Goal: Transaction & Acquisition: Obtain resource

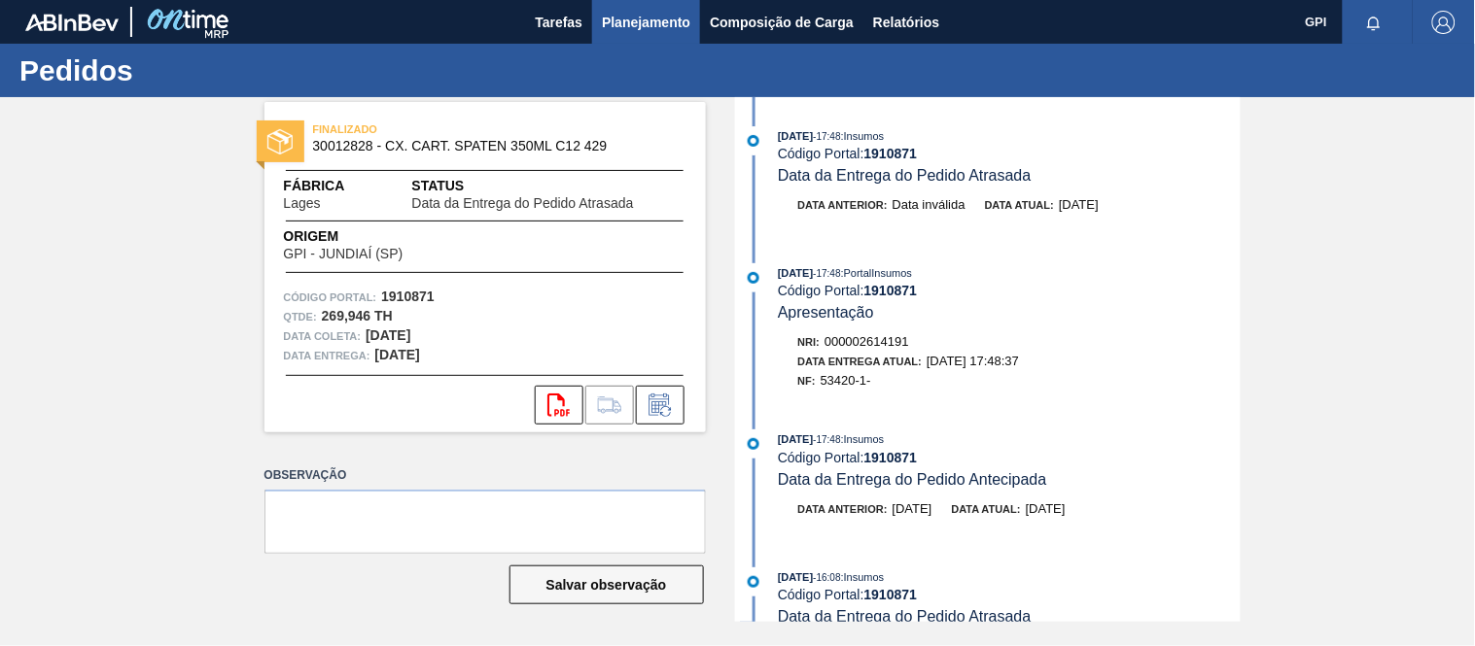
click at [671, 37] on button "Planejamento" at bounding box center [646, 22] width 108 height 44
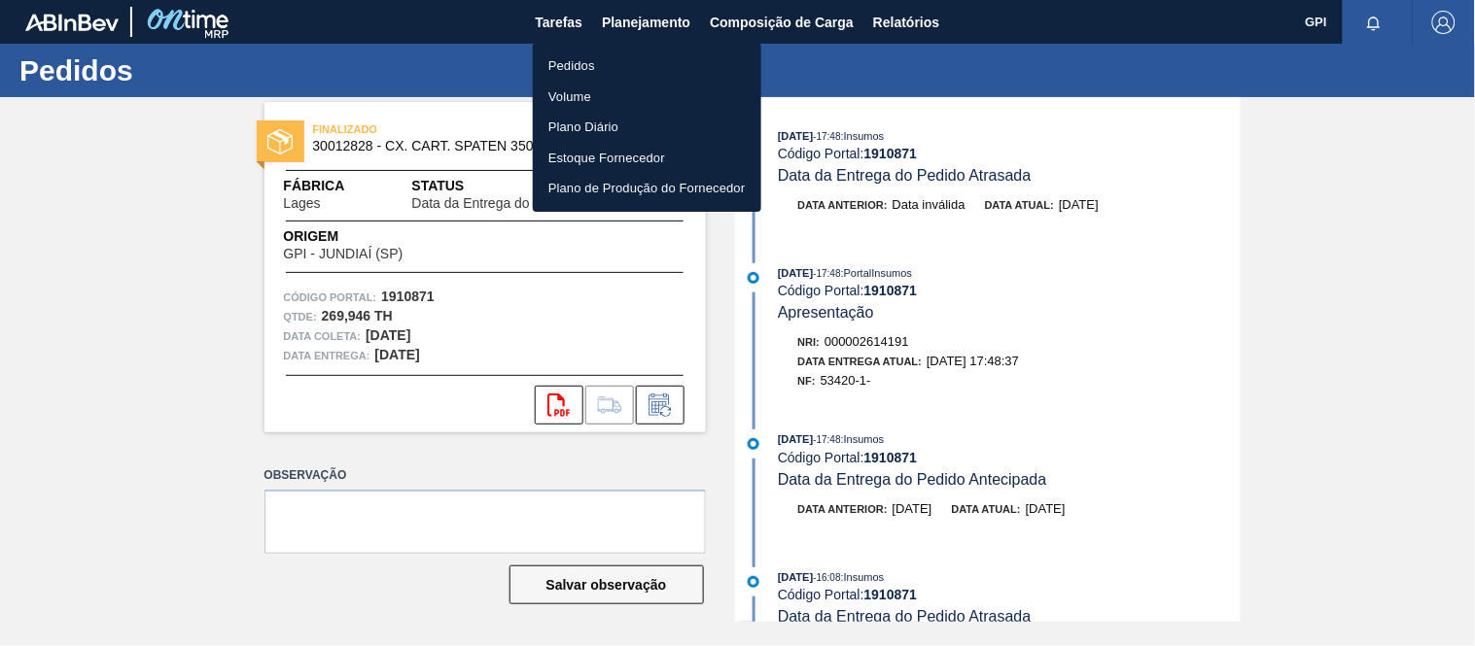
click at [612, 63] on li "Pedidos" at bounding box center [647, 66] width 228 height 31
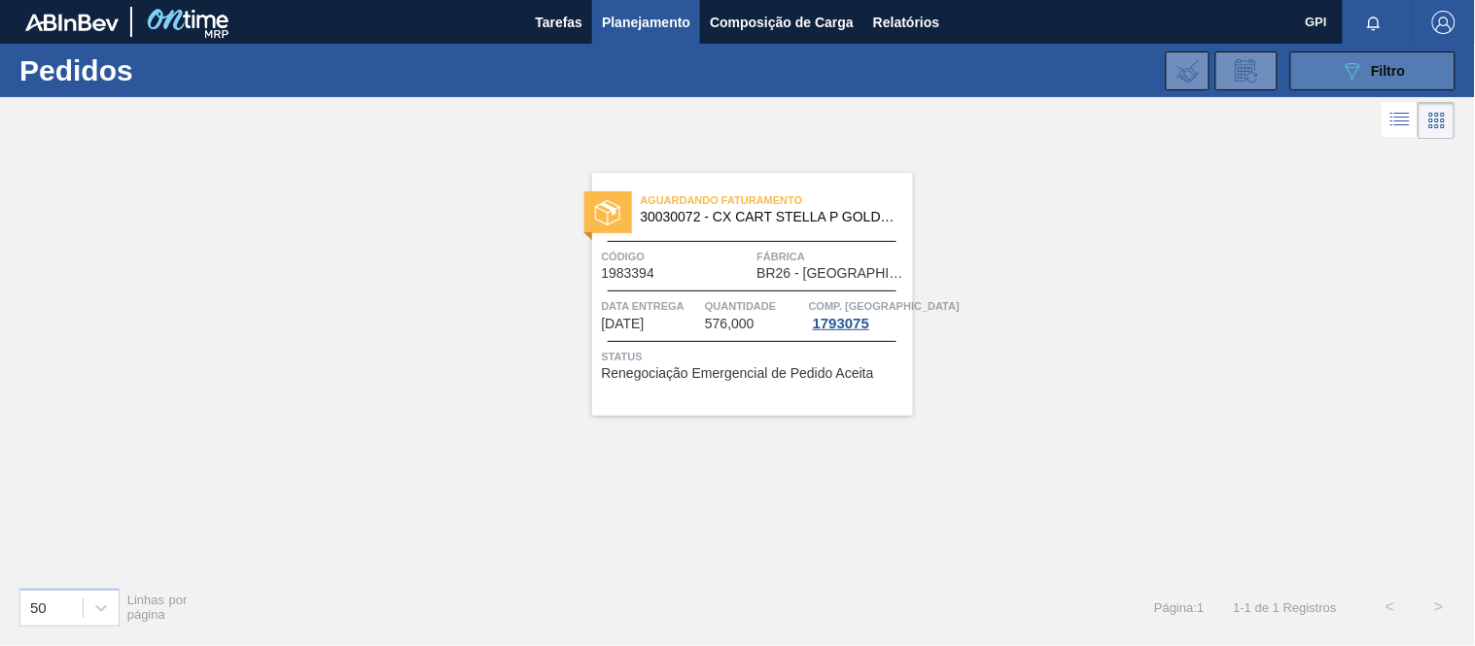
click at [1341, 65] on icon "089F7B8B-B2A5-4AFE-B5C0-19BA573D28AC" at bounding box center [1351, 70] width 23 height 23
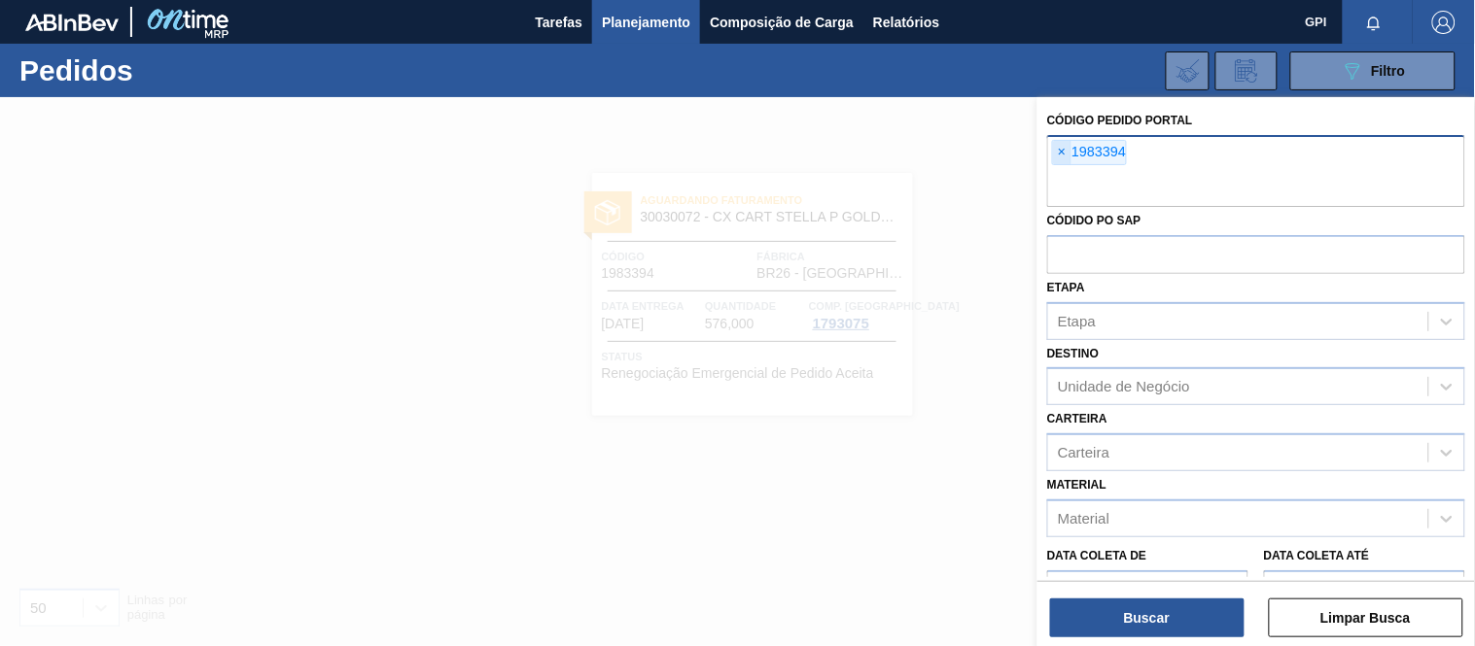
click at [1056, 153] on span "×" at bounding box center [1062, 152] width 18 height 23
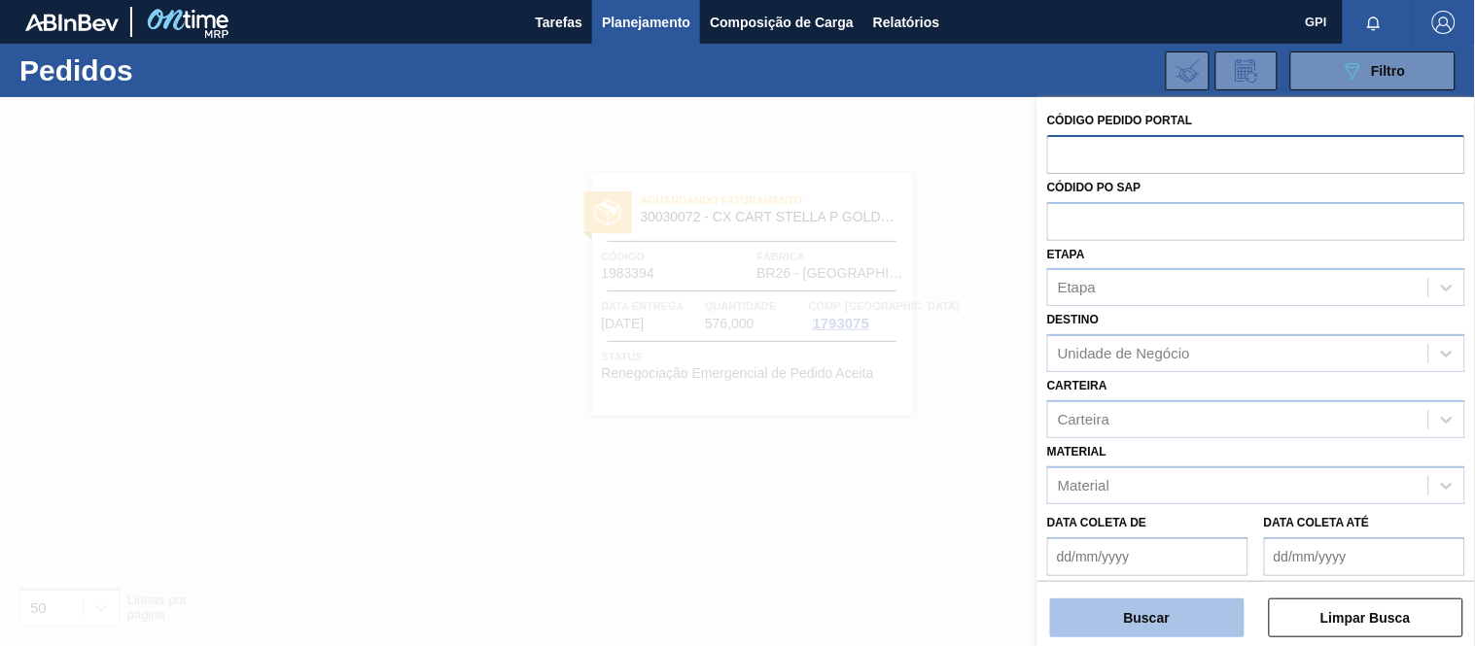
click at [1180, 632] on button "Buscar" at bounding box center [1147, 618] width 194 height 39
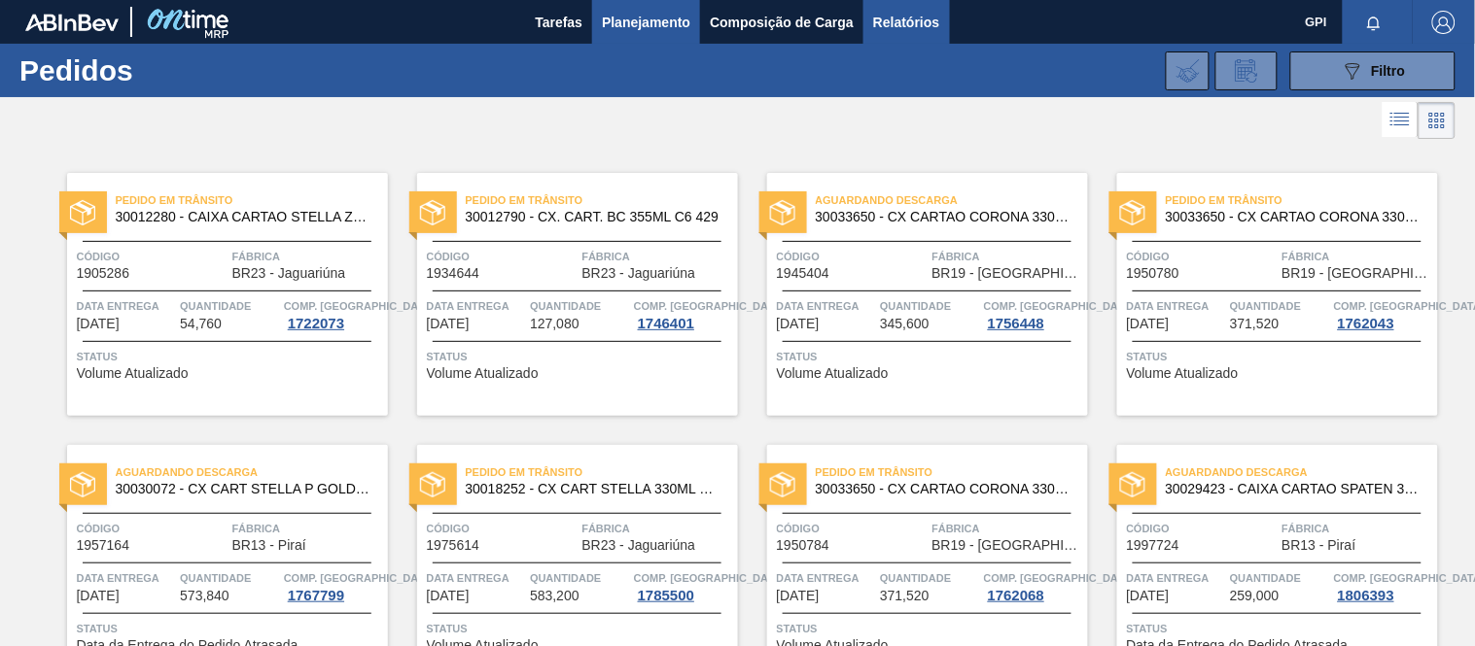
click at [926, 17] on span "Relatórios" at bounding box center [906, 22] width 66 height 23
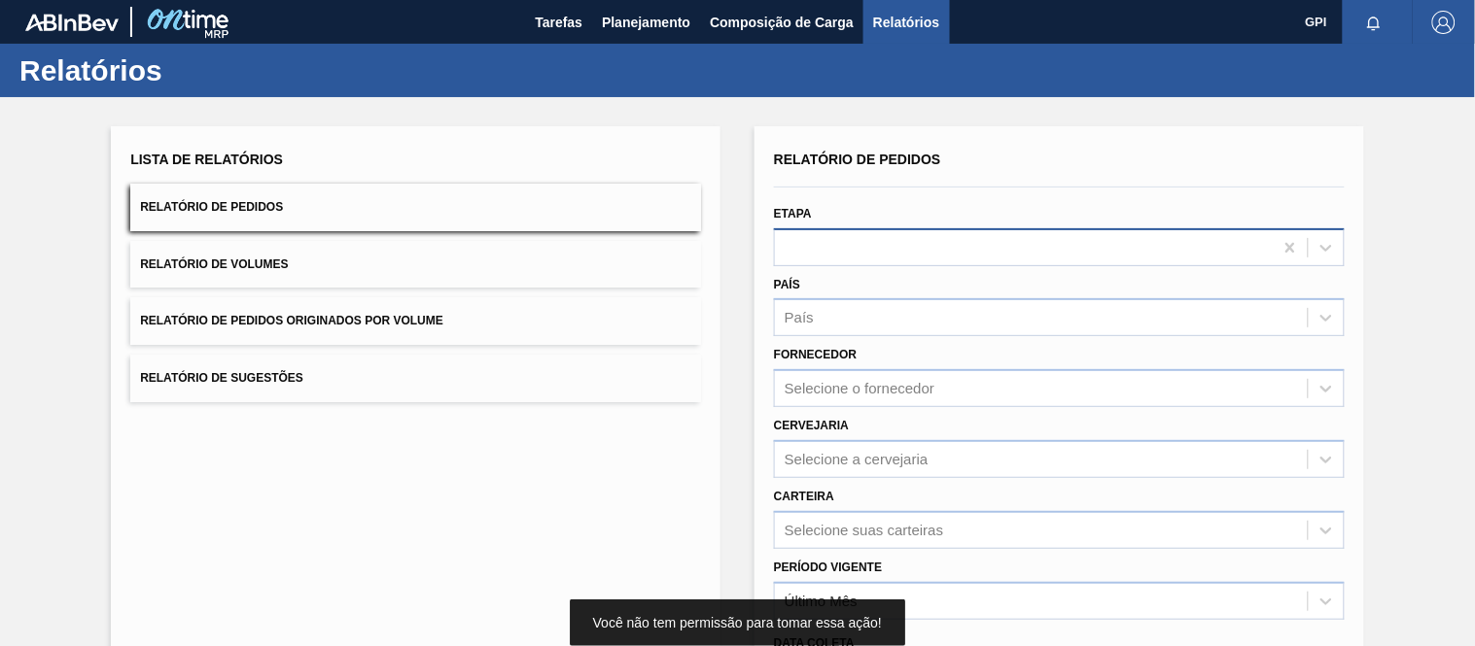
click at [879, 236] on div at bounding box center [1024, 247] width 498 height 28
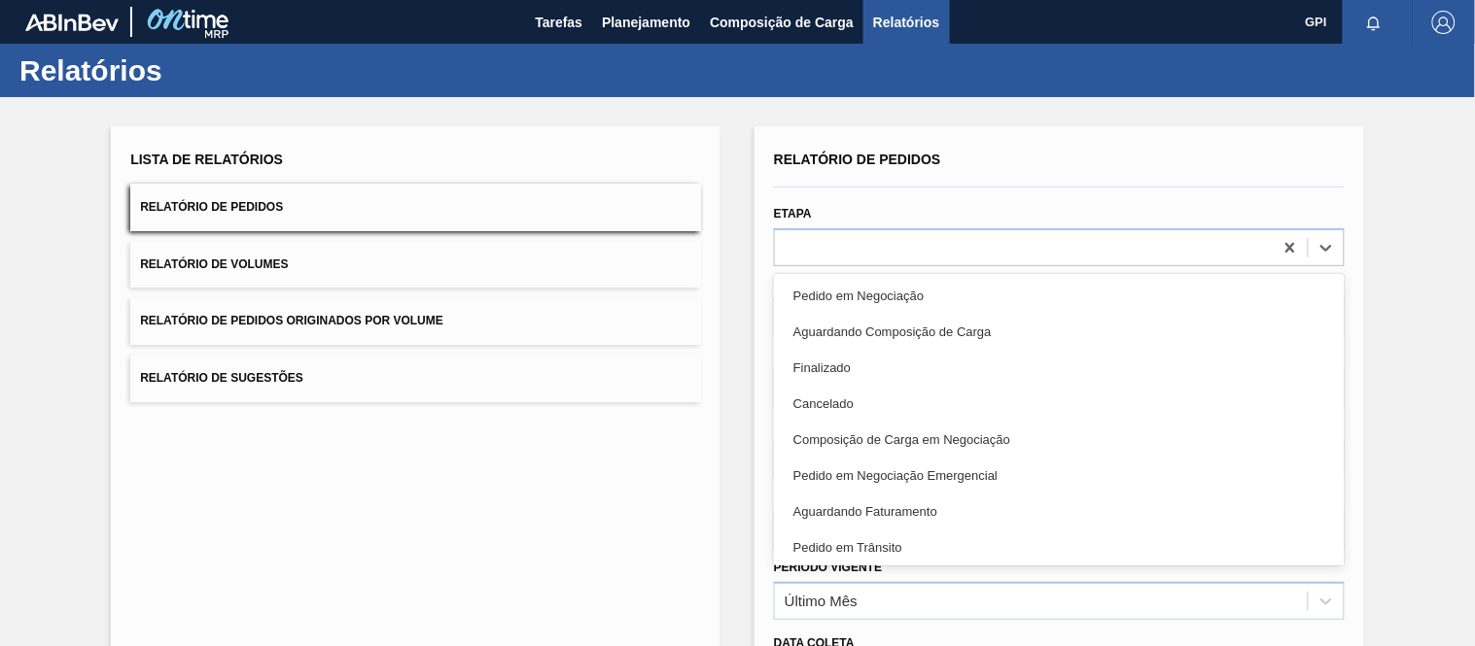
click at [995, 210] on div "Etapa option Pedido em Negociação focused, 1 of 20. 20 results available. Use U…" at bounding box center [1059, 233] width 571 height 66
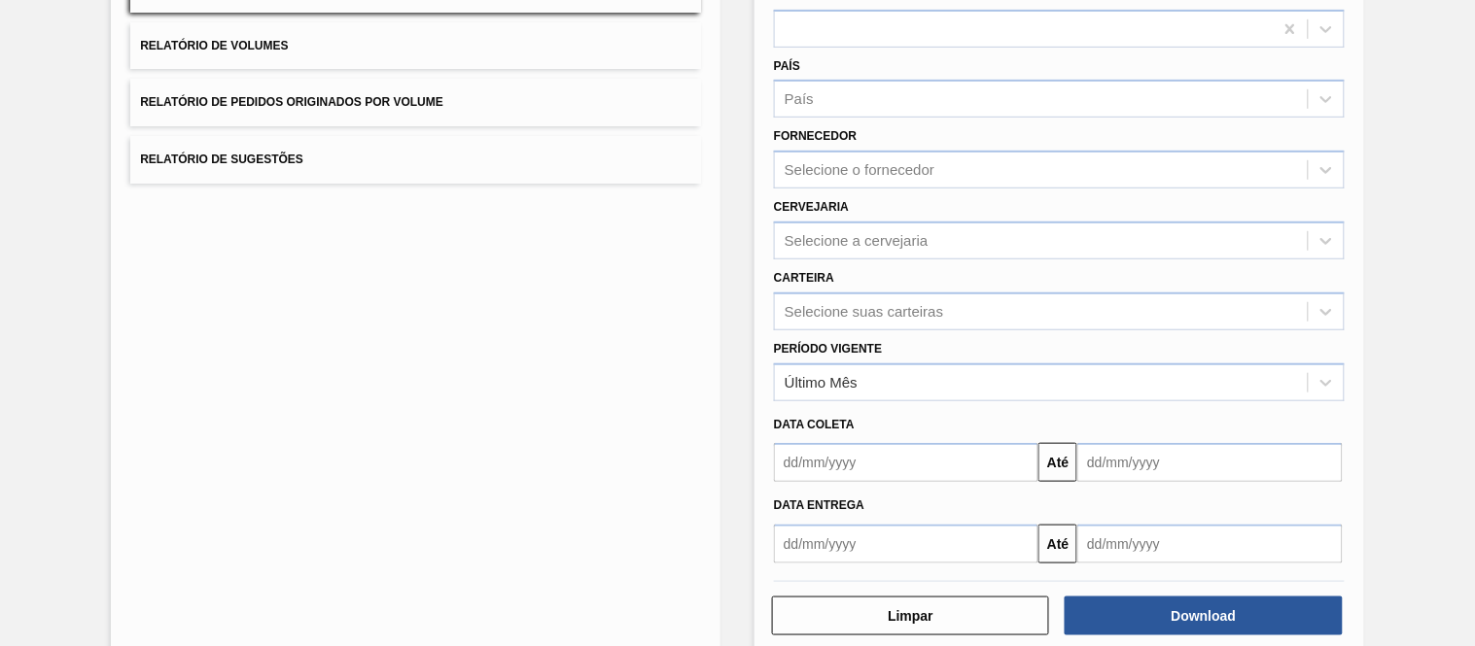
scroll to position [220, 0]
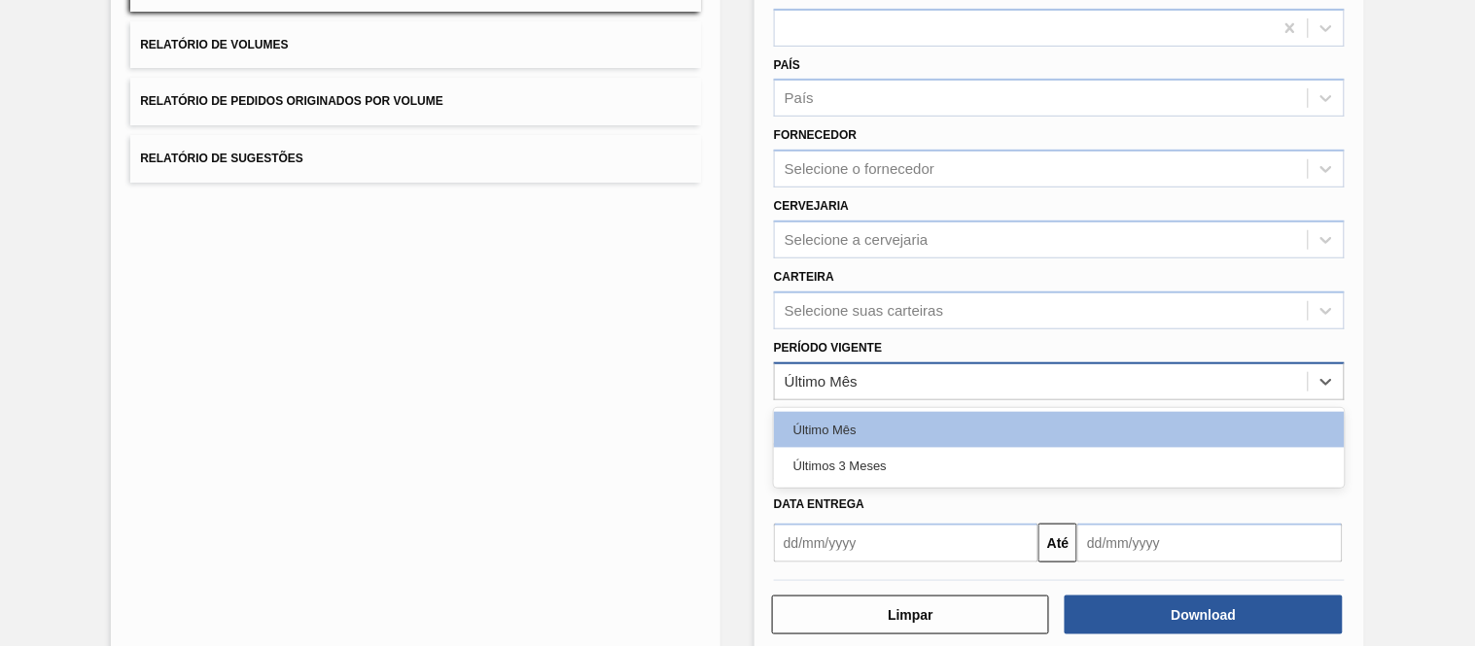
click at [948, 370] on div "Último Mês" at bounding box center [1041, 381] width 533 height 28
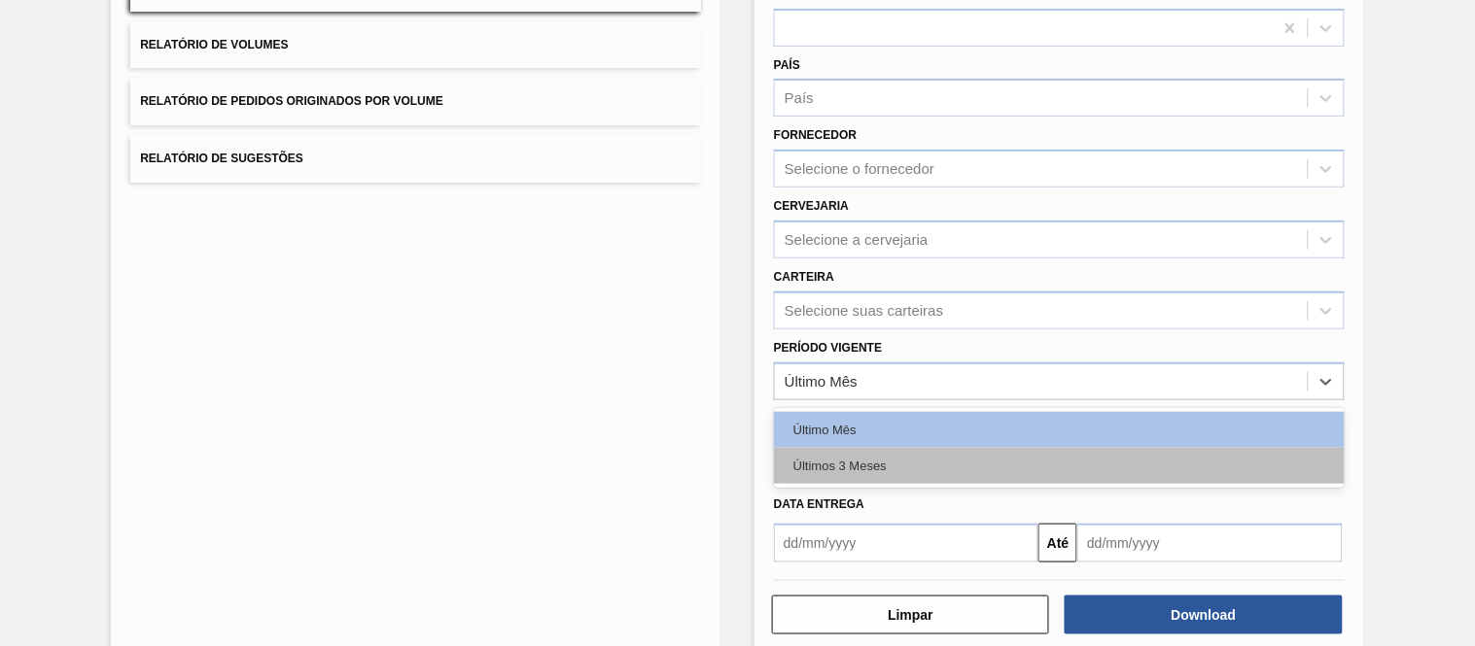
click at [909, 465] on div "Últimos 3 Meses" at bounding box center [1059, 466] width 571 height 36
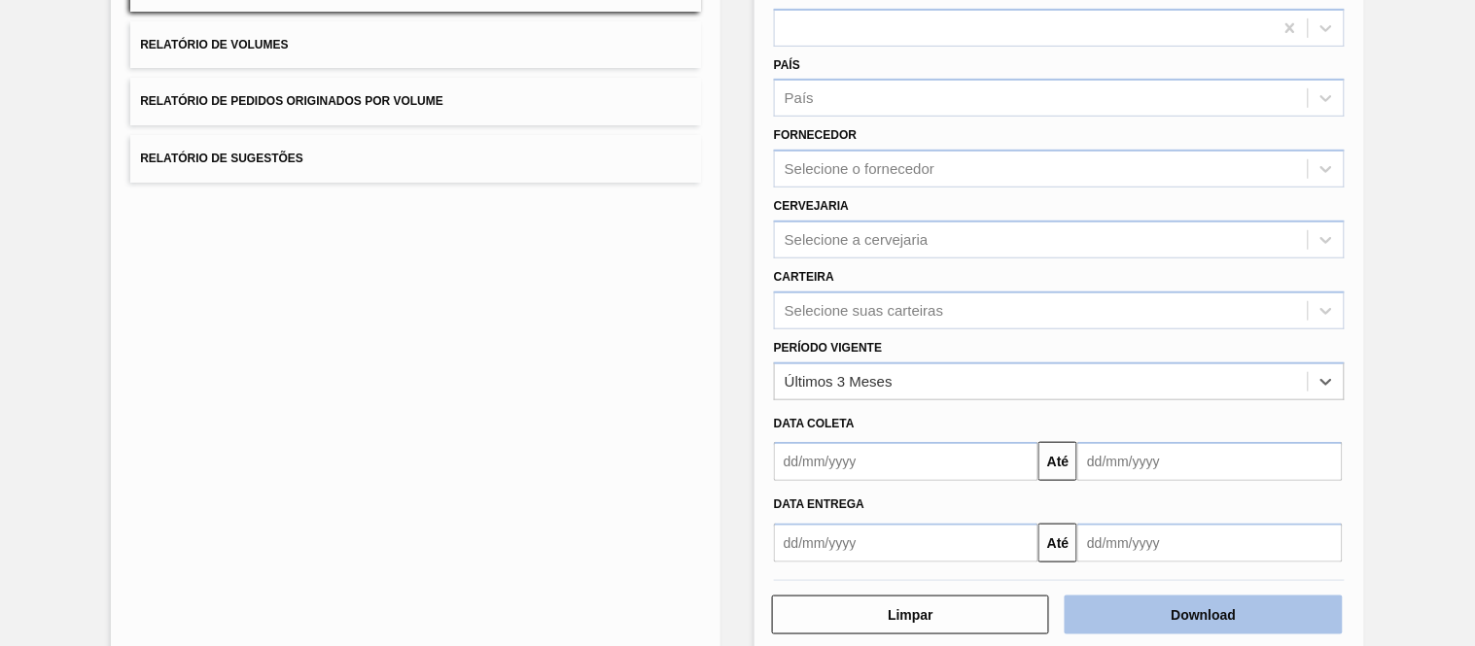
click at [1188, 625] on button "Download" at bounding box center [1202, 615] width 277 height 39
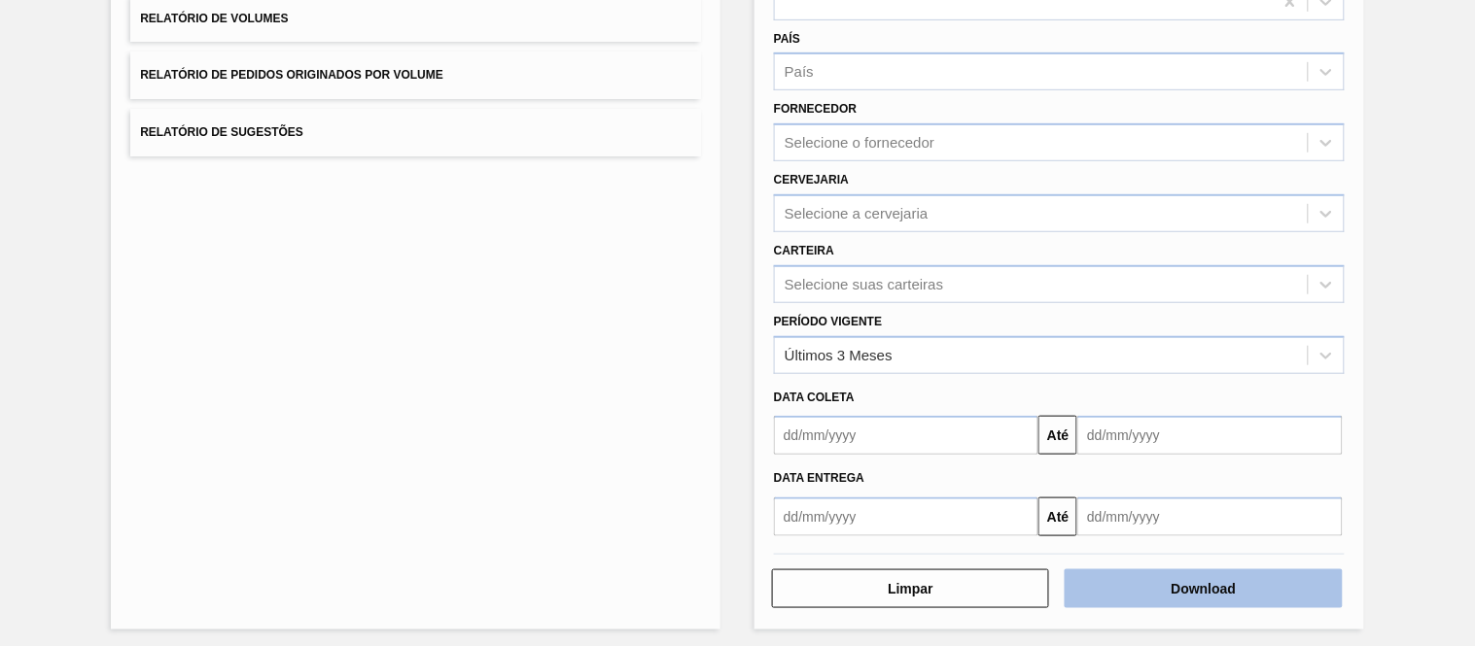
scroll to position [248, 0]
